Goal: Transaction & Acquisition: Purchase product/service

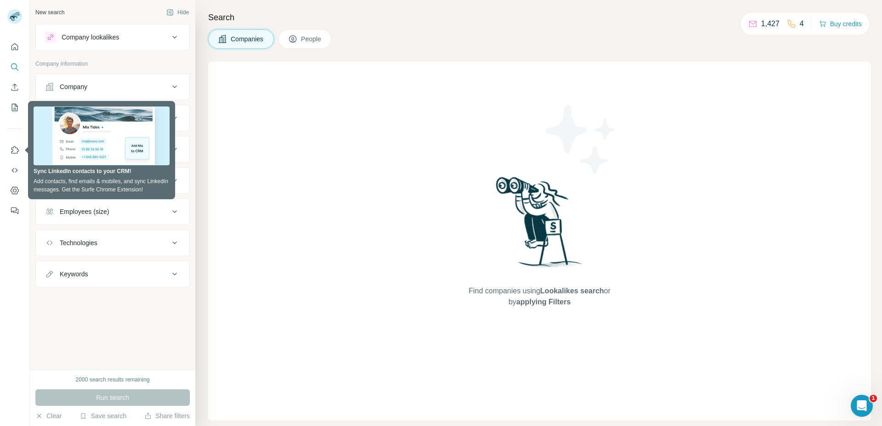
click at [443, 40] on div "Companies People" at bounding box center [539, 38] width 663 height 19
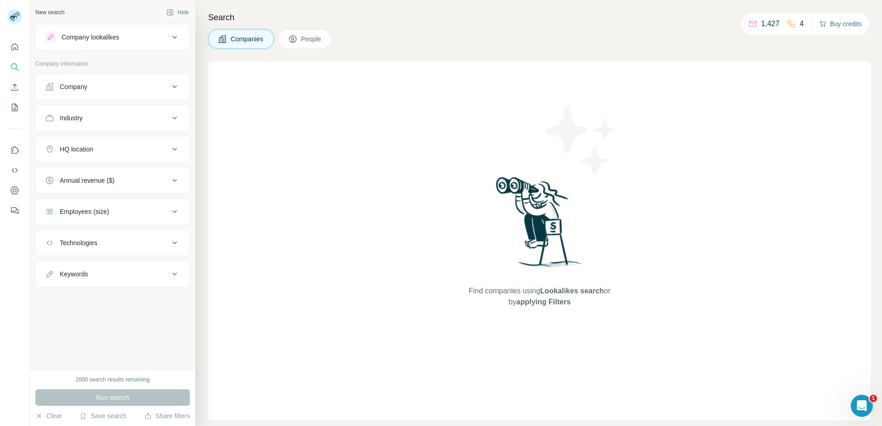
click at [847, 27] on button "Buy credits" at bounding box center [840, 23] width 43 height 13
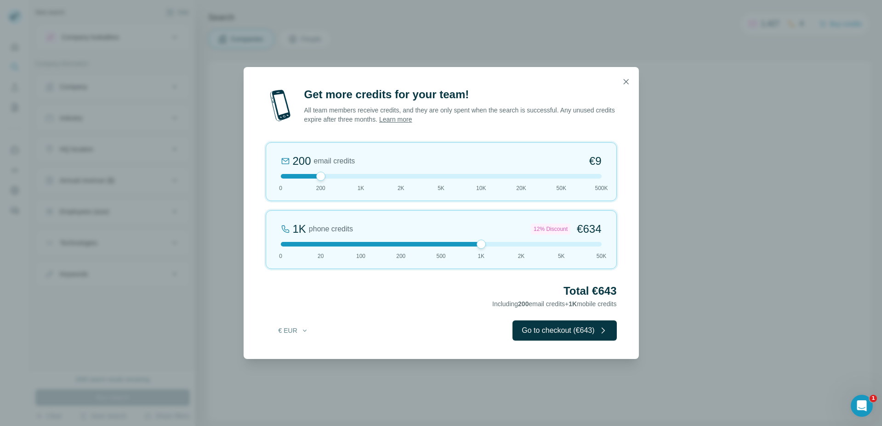
drag, startPoint x: 320, startPoint y: 244, endPoint x: 480, endPoint y: 247, distance: 160.4
click at [480, 247] on div at bounding box center [480, 244] width 9 height 9
drag, startPoint x: 322, startPoint y: 175, endPoint x: 276, endPoint y: 176, distance: 46.0
click at [276, 176] on div at bounding box center [280, 176] width 9 height 9
drag, startPoint x: 481, startPoint y: 245, endPoint x: 453, endPoint y: 245, distance: 28.0
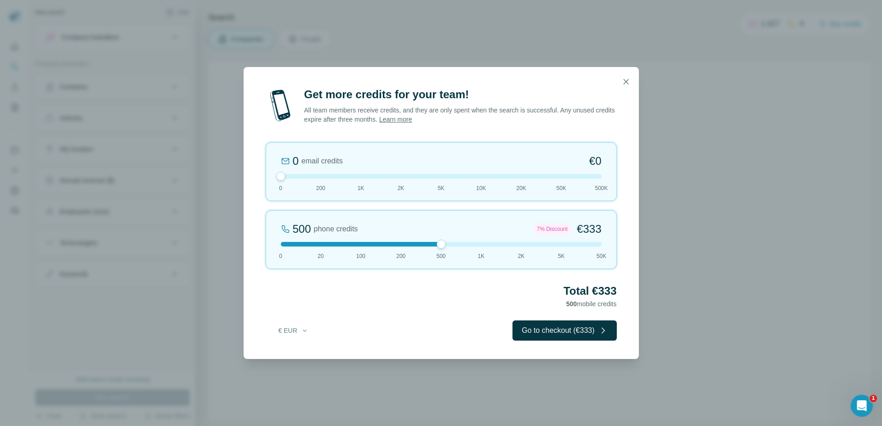
click at [453, 245] on div at bounding box center [441, 244] width 321 height 5
click at [546, 329] on button "Go to checkout (€333)" at bounding box center [564, 331] width 104 height 20
